Goal: Entertainment & Leisure: Consume media (video, audio)

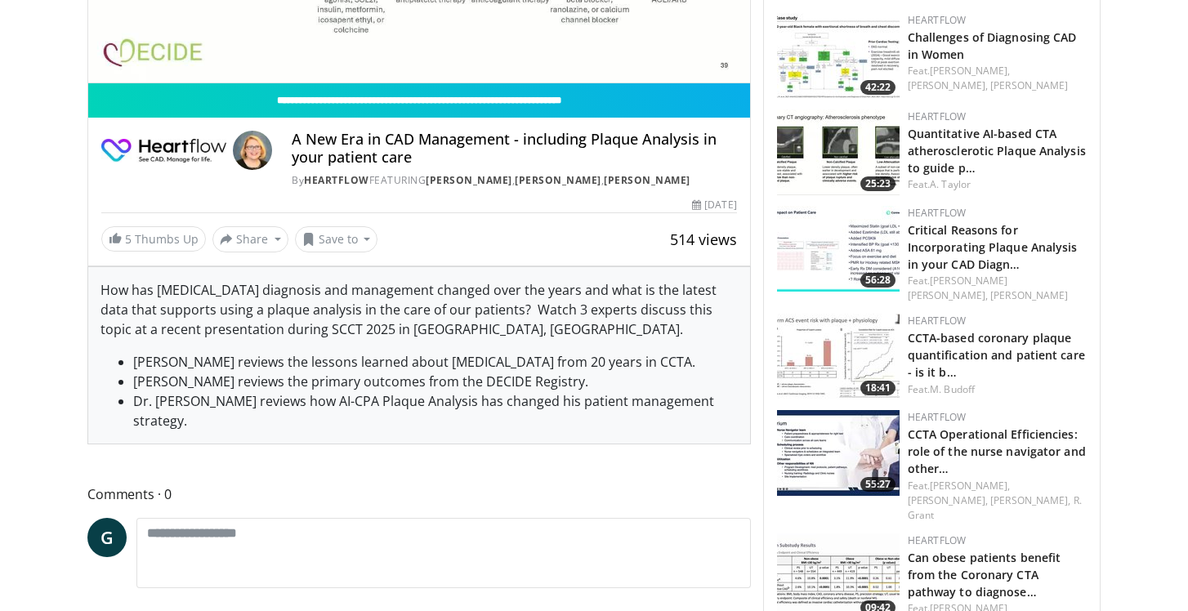
scroll to position [965, 0]
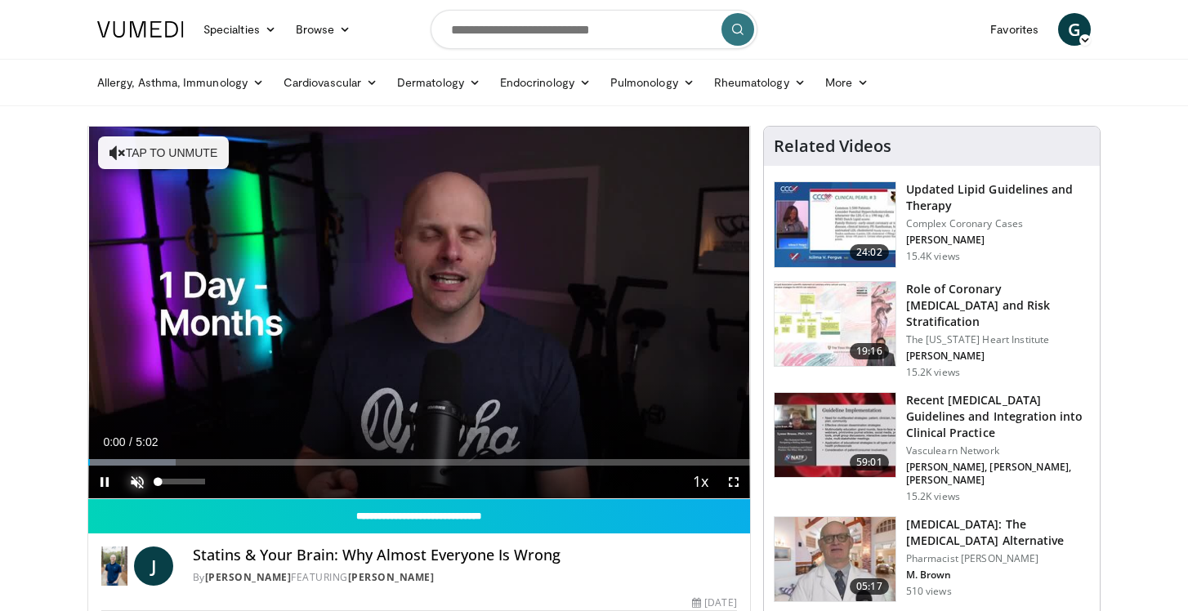
click at [145, 484] on span "Video Player" at bounding box center [137, 482] width 33 height 33
